Goal: Check status: Check status

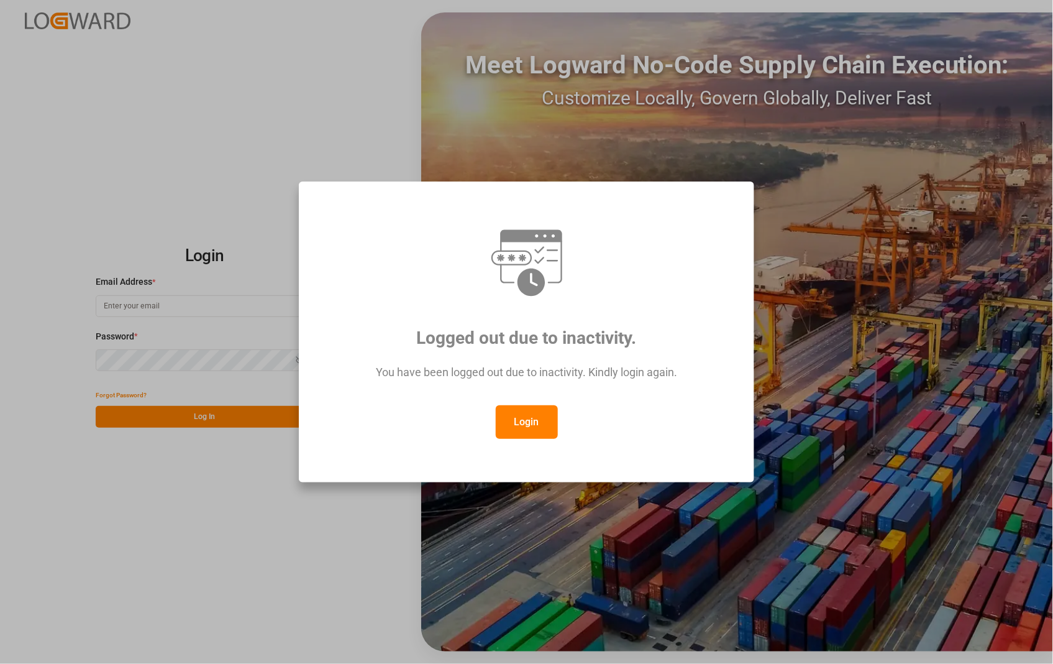
type input "[PERSON_NAME][EMAIL_ADDRESS][DOMAIN_NAME]"
click at [531, 420] on button "Login" at bounding box center [527, 422] width 62 height 34
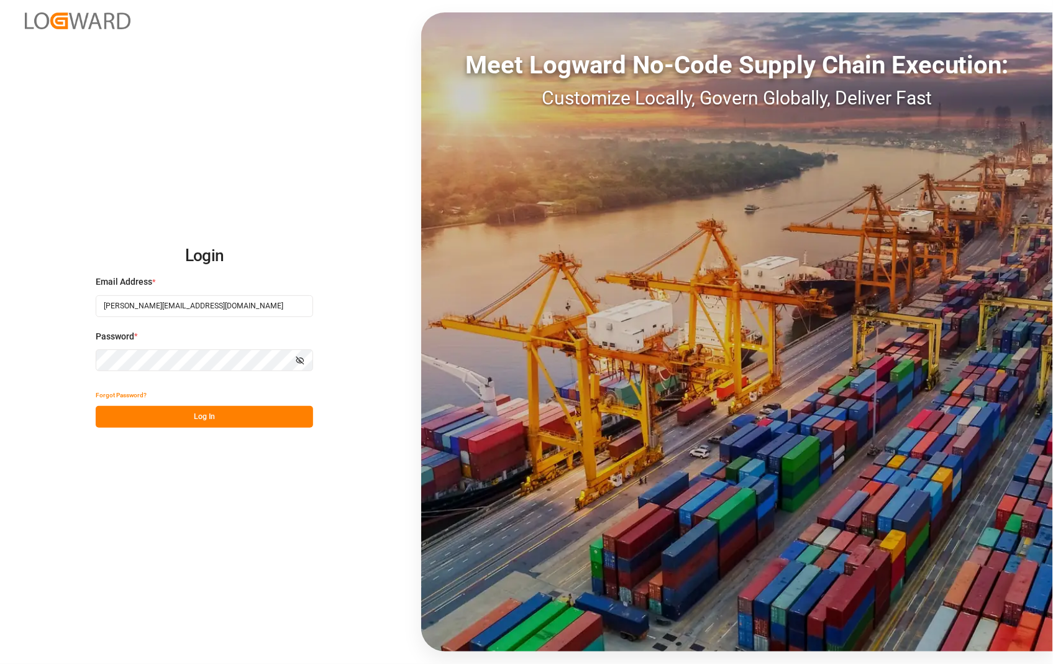
click at [209, 421] on button "Log In" at bounding box center [205, 417] width 218 height 22
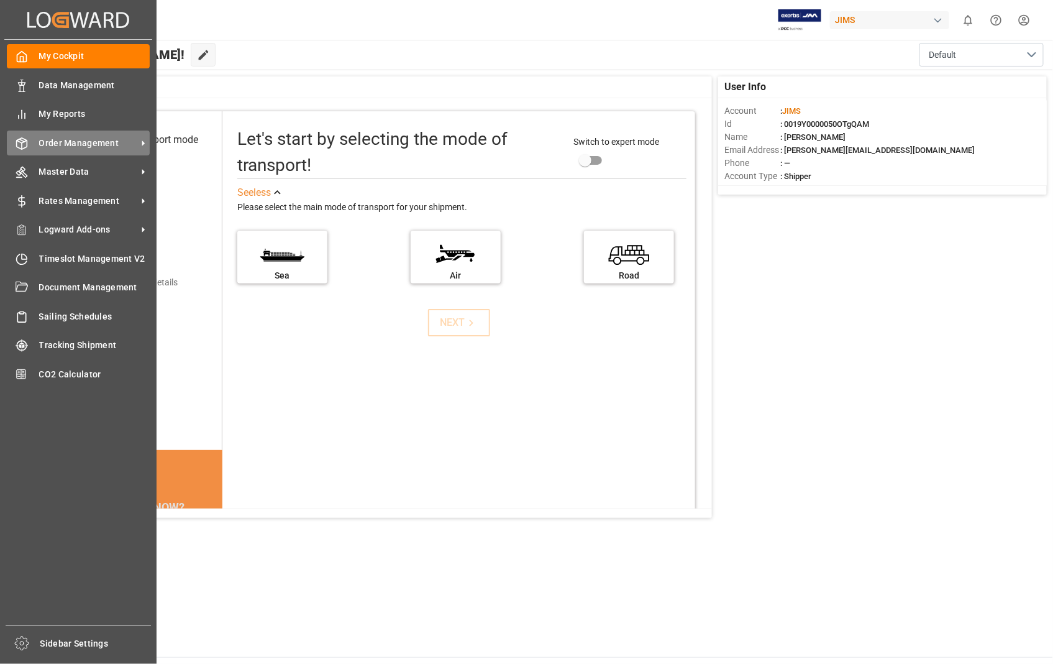
click at [99, 147] on span "Order Management" at bounding box center [88, 143] width 98 height 13
click at [108, 140] on span "Order Management" at bounding box center [88, 143] width 98 height 13
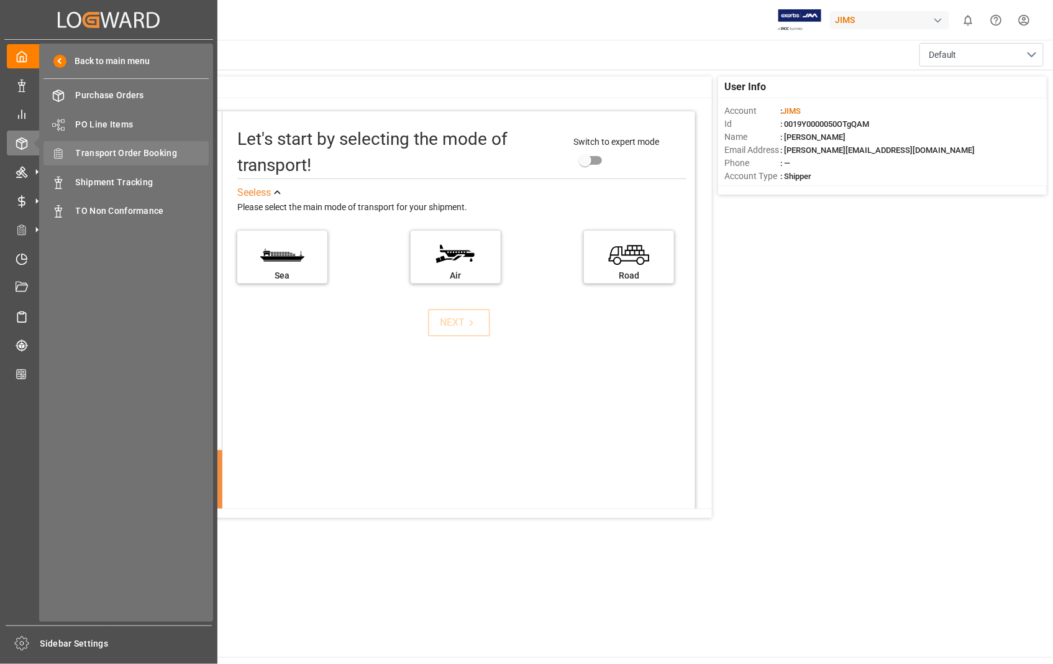
click at [158, 157] on span "Transport Order Booking" at bounding box center [143, 153] width 134 height 13
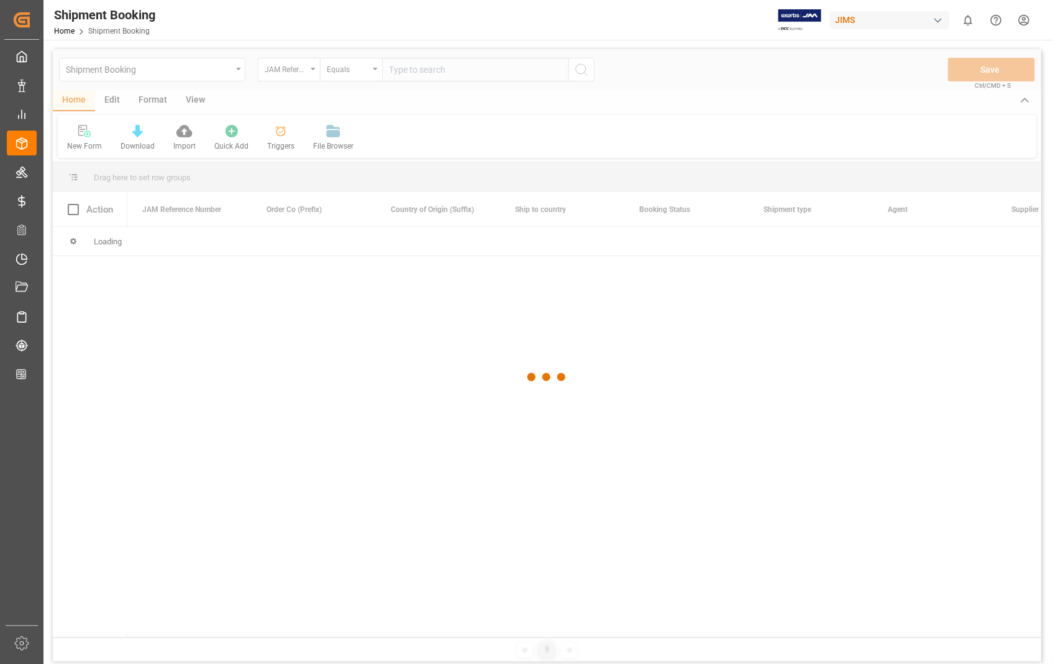
click at [489, 69] on div at bounding box center [547, 377] width 989 height 656
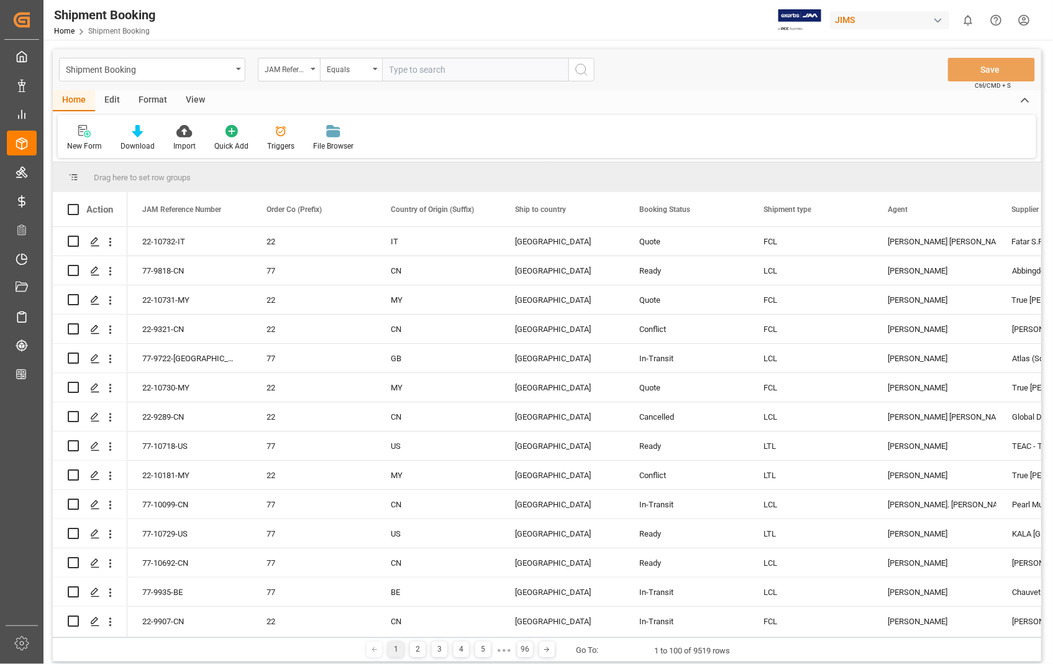
click at [452, 63] on input "text" at bounding box center [475, 70] width 186 height 24
paste input "5 118.45 592.25 [DATE] [DATE] [DATE] 22-10681-US 910134200 NR HS 39.A .04.04 32…"
type input "5 118.45 592.25 [DATE] [DATE] [DATE] 22-10681-US 910134200 NR HS 39.A .04.04 32…"
drag, startPoint x: 549, startPoint y: 60, endPoint x: 303, endPoint y: 60, distance: 246.7
click at [303, 60] on div "JAM Reference Number Equals" at bounding box center [426, 70] width 337 height 24
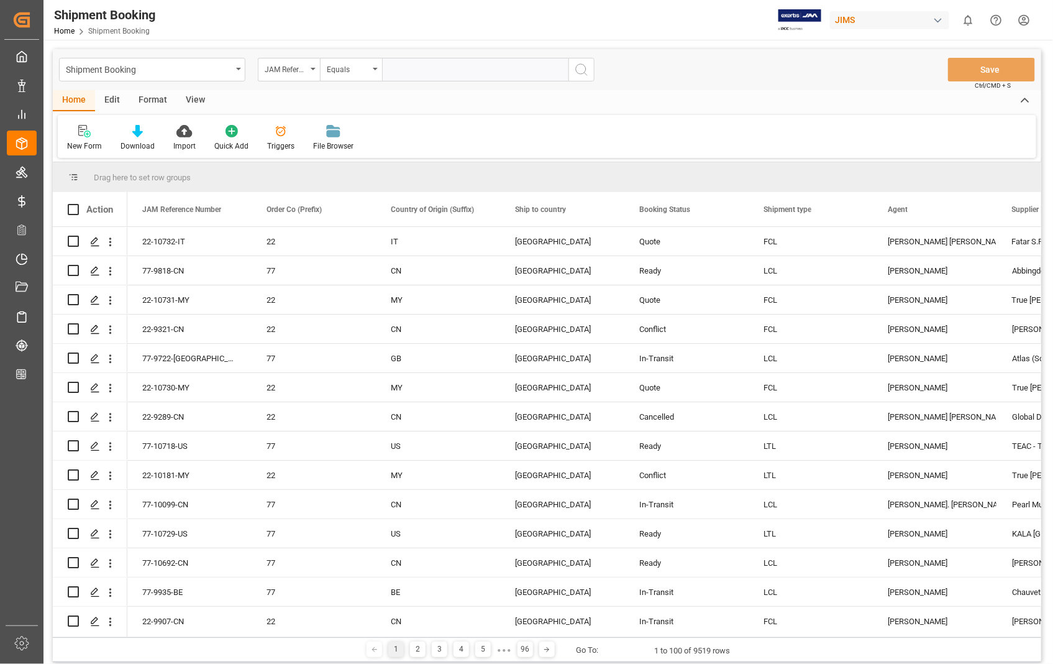
click at [439, 66] on input "text" at bounding box center [475, 70] width 186 height 24
paste input "22-10681-[GEOGRAPHIC_DATA]"
type input "22-10681-[GEOGRAPHIC_DATA]"
click at [582, 65] on icon "search button" at bounding box center [581, 69] width 15 height 15
